Goal: Navigation & Orientation: Find specific page/section

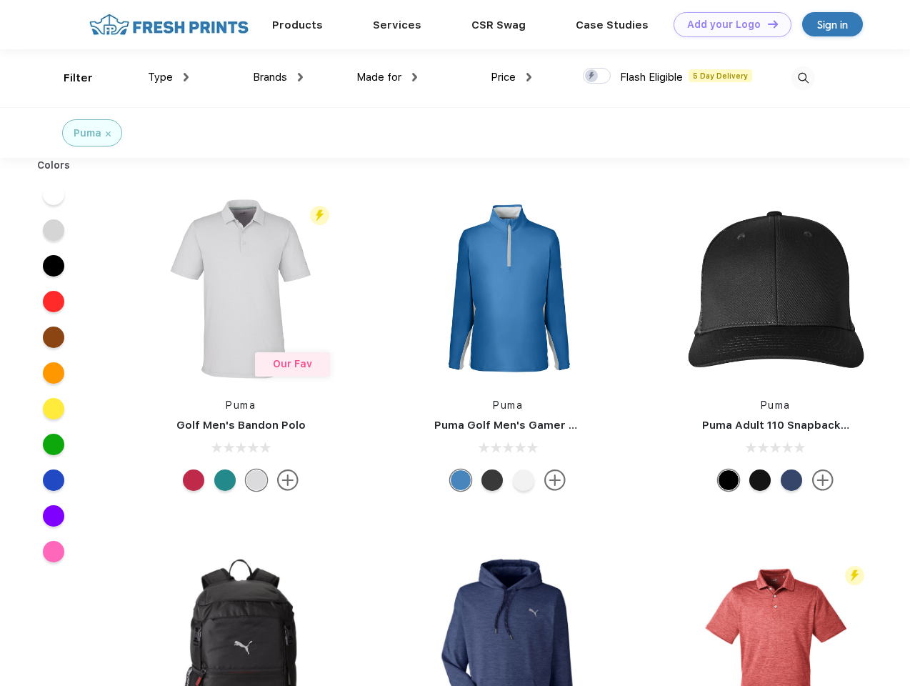
scroll to position [1, 0]
click at [727, 24] on link "Add your Logo Design Tool" at bounding box center [733, 24] width 118 height 25
click at [0, 0] on div "Design Tool" at bounding box center [0, 0] width 0 height 0
click at [766, 24] on link "Add your Logo Design Tool" at bounding box center [733, 24] width 118 height 25
click at [69, 78] on div "Filter" at bounding box center [78, 78] width 29 height 16
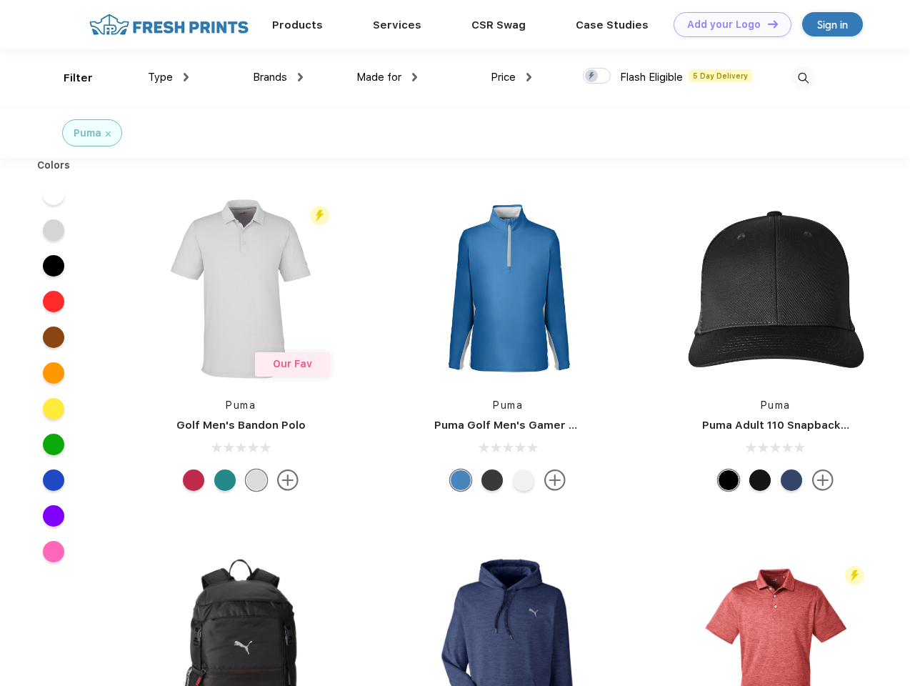
click at [169, 77] on span "Type" at bounding box center [160, 77] width 25 height 13
click at [278, 77] on span "Brands" at bounding box center [270, 77] width 34 height 13
click at [387, 77] on span "Made for" at bounding box center [378, 77] width 45 height 13
click at [511, 77] on span "Price" at bounding box center [503, 77] width 25 height 13
click at [597, 76] on div at bounding box center [597, 76] width 28 height 16
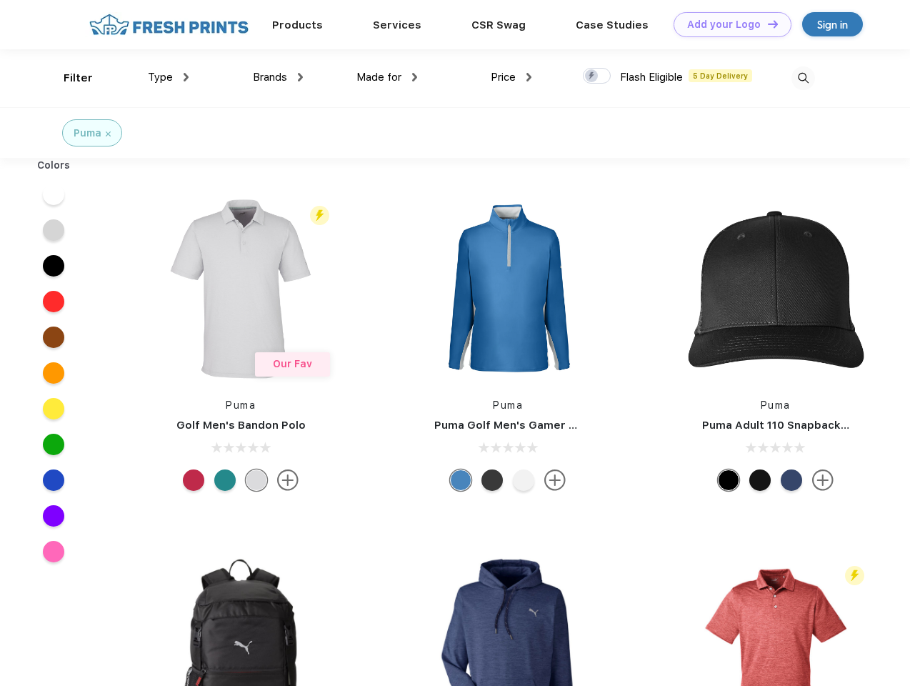
click at [592, 76] on input "checkbox" at bounding box center [587, 71] width 9 height 9
click at [803, 78] on img at bounding box center [803, 78] width 24 height 24
